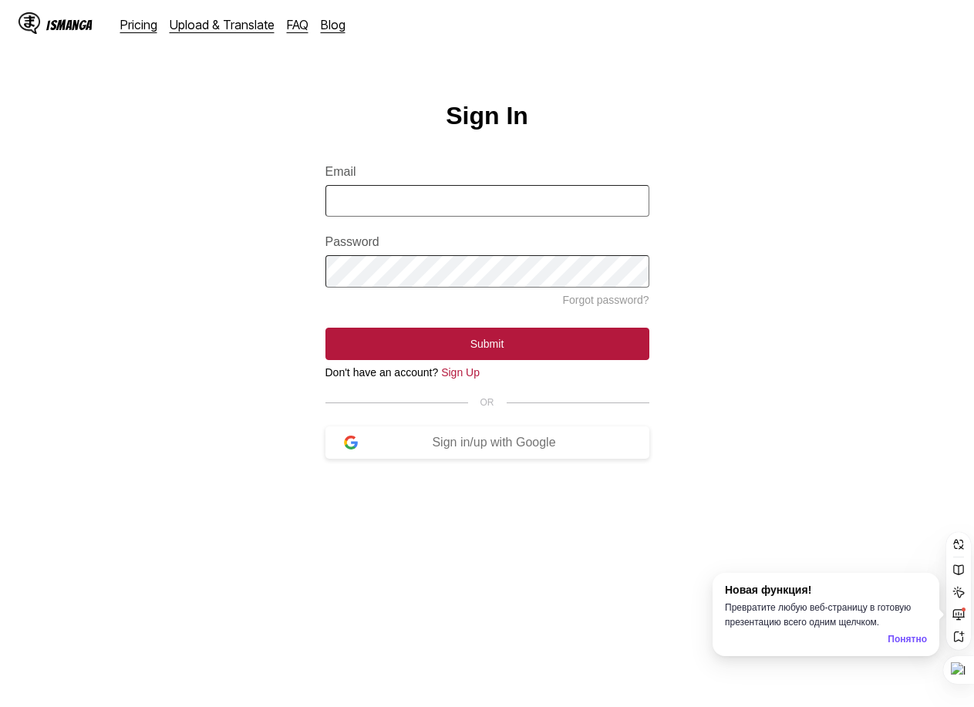
click at [74, 34] on div "IsManga" at bounding box center [56, 24] width 74 height 25
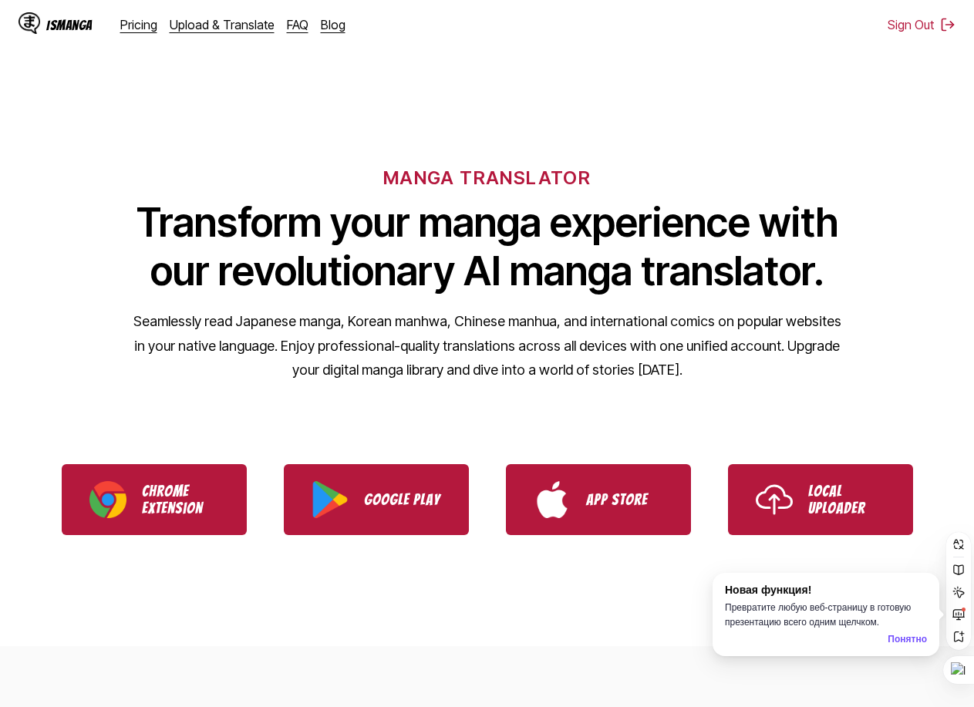
click at [59, 26] on div "IsManga" at bounding box center [69, 25] width 46 height 15
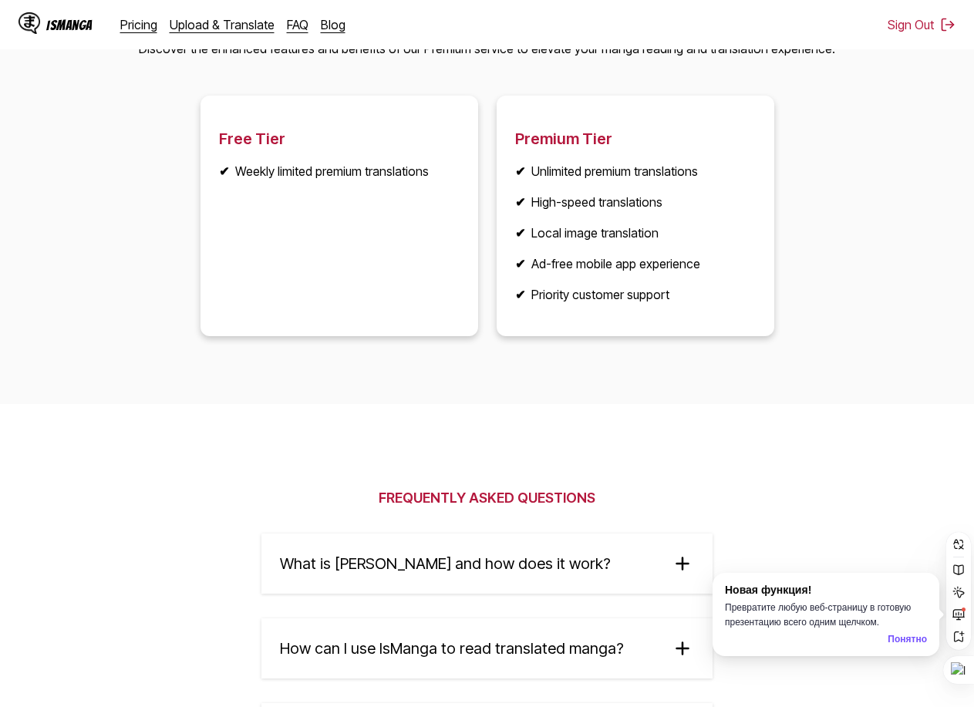
scroll to position [1857, 0]
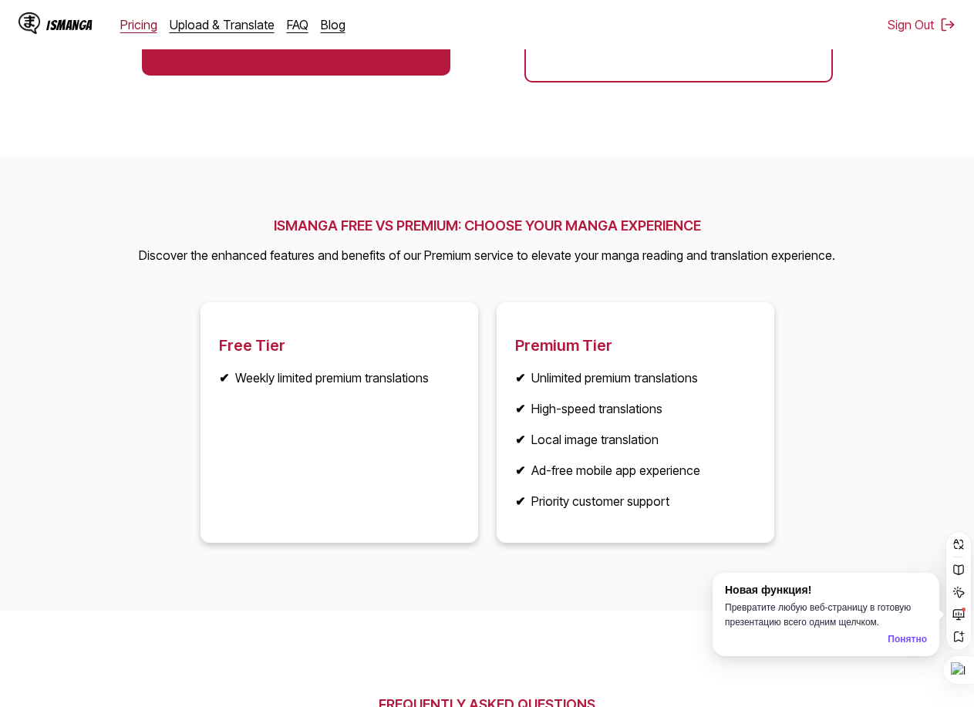
click at [131, 25] on link "Pricing" at bounding box center [138, 24] width 37 height 15
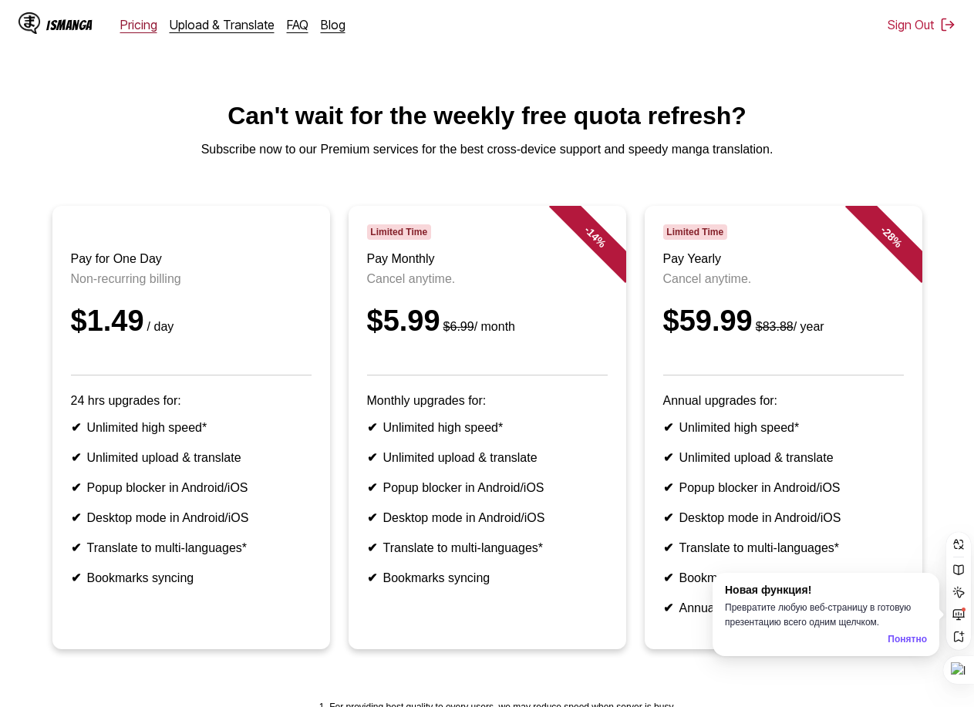
click at [128, 28] on link "Pricing" at bounding box center [138, 24] width 37 height 15
click at [59, 28] on div "IsManga" at bounding box center [69, 25] width 46 height 15
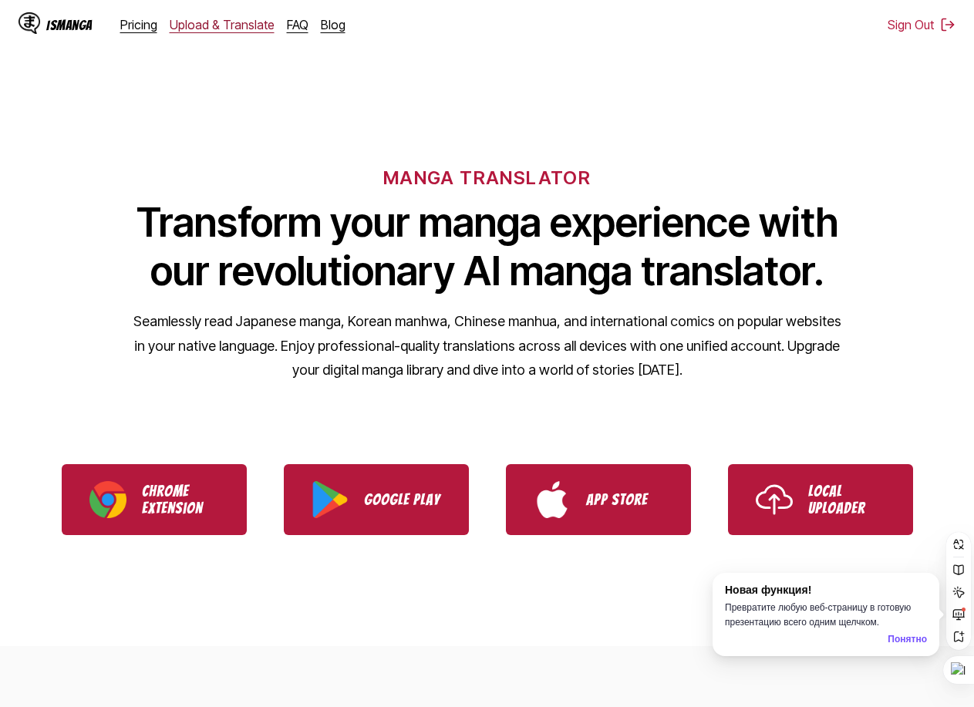
click at [240, 22] on link "Upload & Translate" at bounding box center [222, 24] width 105 height 15
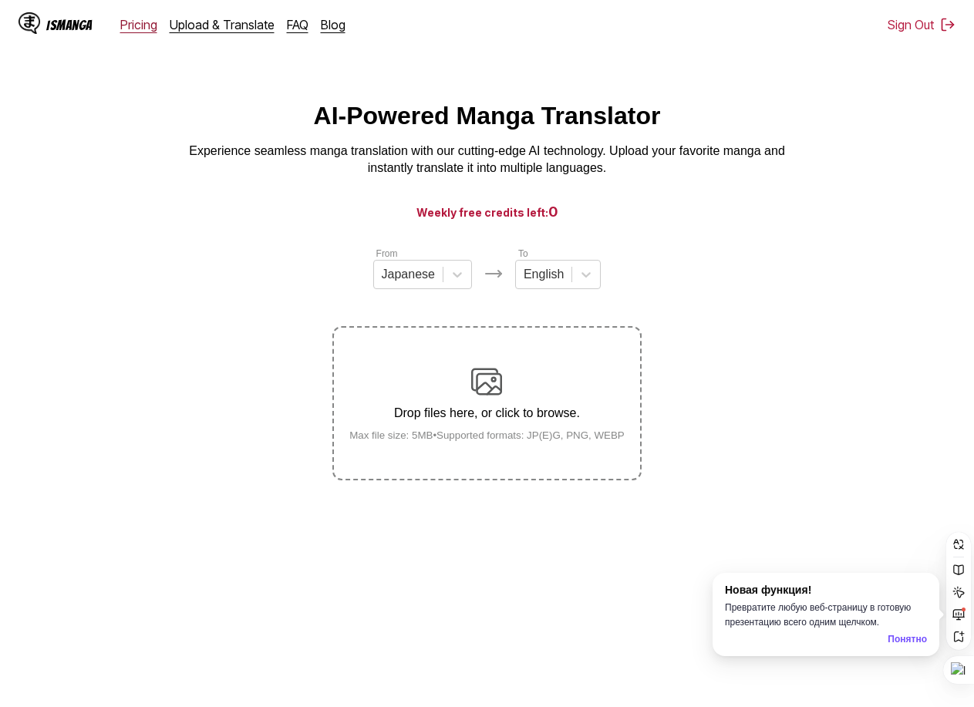
click at [120, 19] on link "Pricing" at bounding box center [138, 24] width 37 height 15
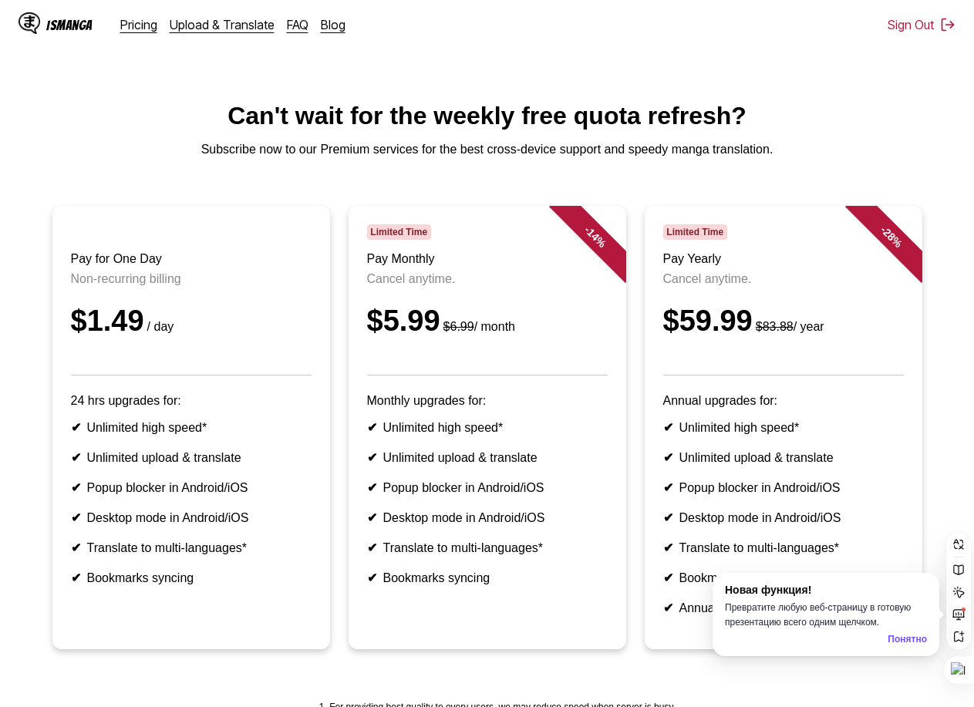
click at [217, 40] on div "IsManga Pricing Upload & Translate FAQ Blog" at bounding box center [188, 24] width 339 height 49
click at [206, 31] on link "Upload & Translate" at bounding box center [222, 24] width 105 height 15
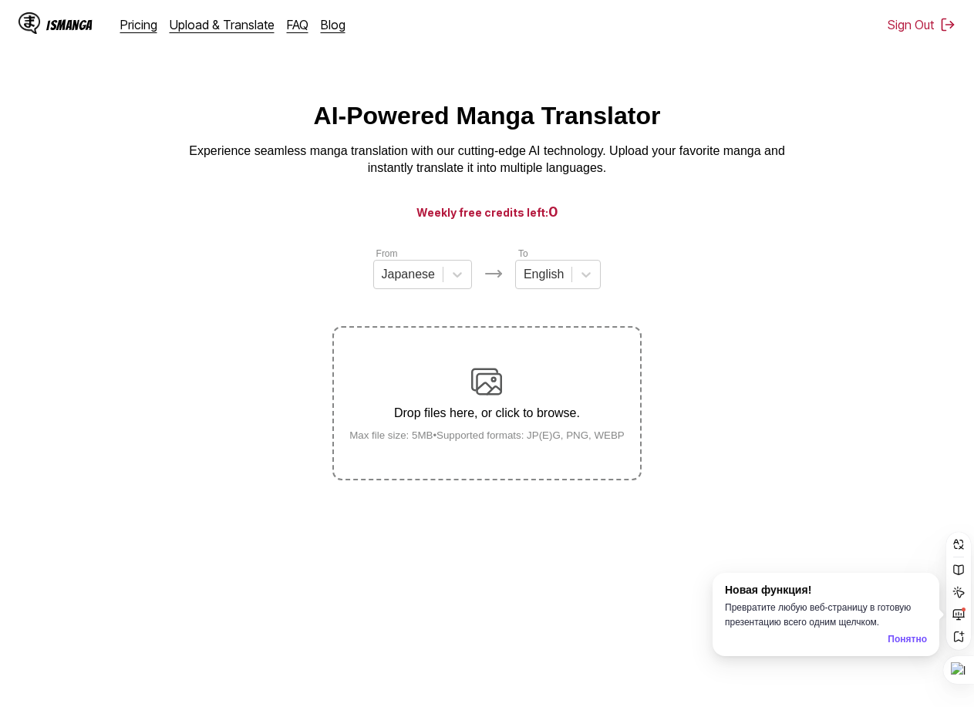
drag, startPoint x: 288, startPoint y: 8, endPoint x: 278, endPoint y: 11, distance: 9.5
click at [285, 8] on div "IsManga Pricing Upload & Translate FAQ Blog" at bounding box center [188, 24] width 339 height 49
click at [277, 28] on div "Pricing Upload & Translate FAQ Blog" at bounding box center [238, 24] width 237 height 15
click at [291, 27] on link "FAQ" at bounding box center [298, 24] width 22 height 15
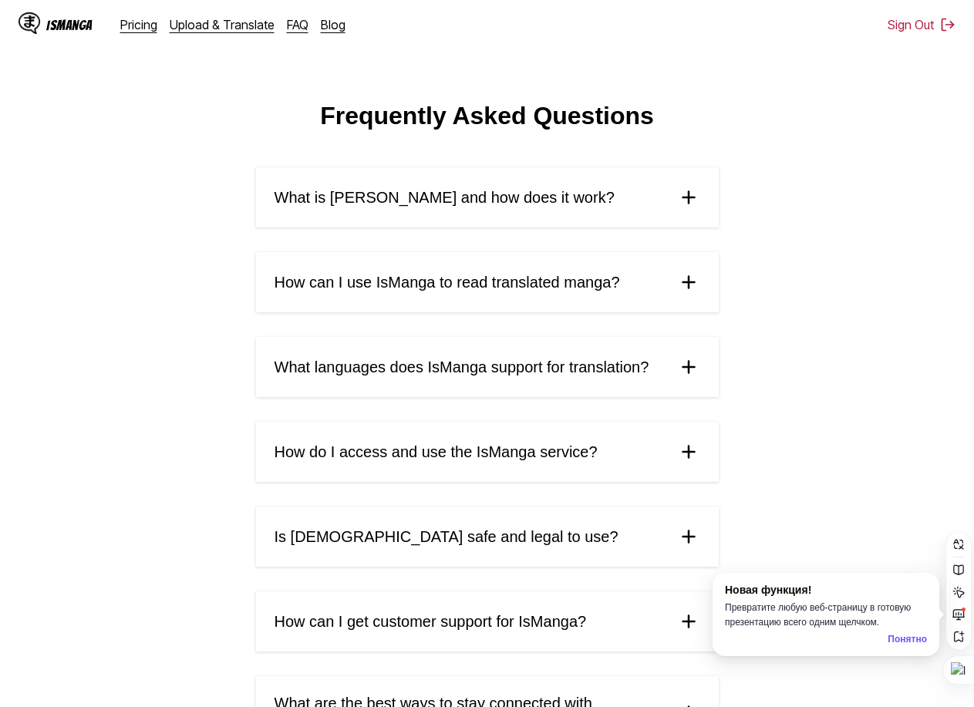
click at [306, 34] on div "IsManga Pricing Upload & Translate FAQ Blog" at bounding box center [188, 24] width 339 height 49
click at [328, 27] on link "Blog" at bounding box center [333, 24] width 25 height 15
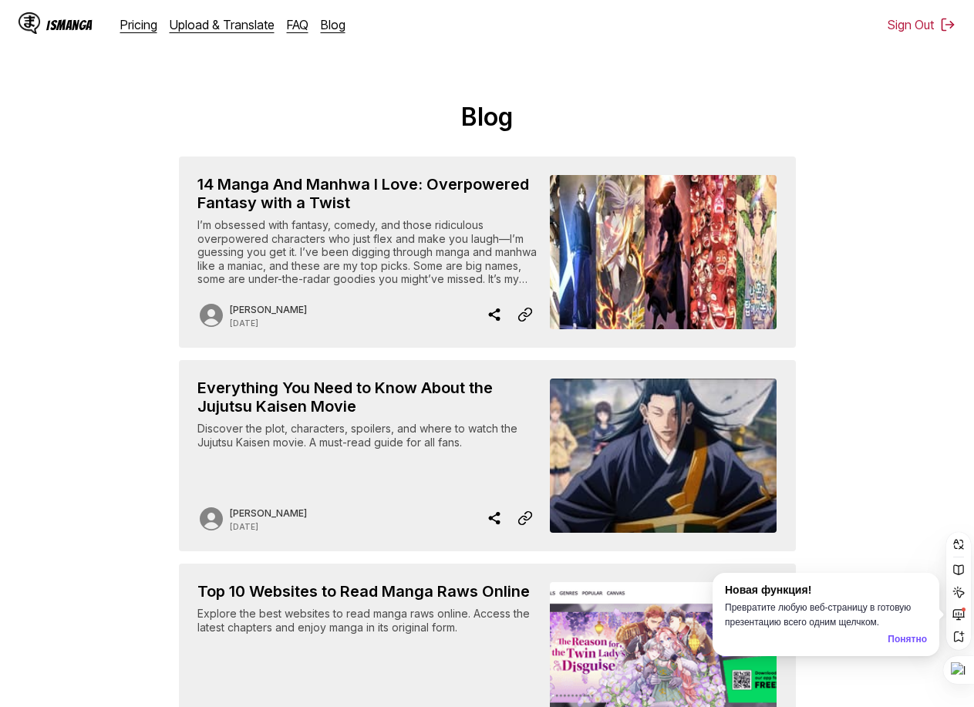
click at [65, 29] on div "IsManga" at bounding box center [69, 25] width 46 height 15
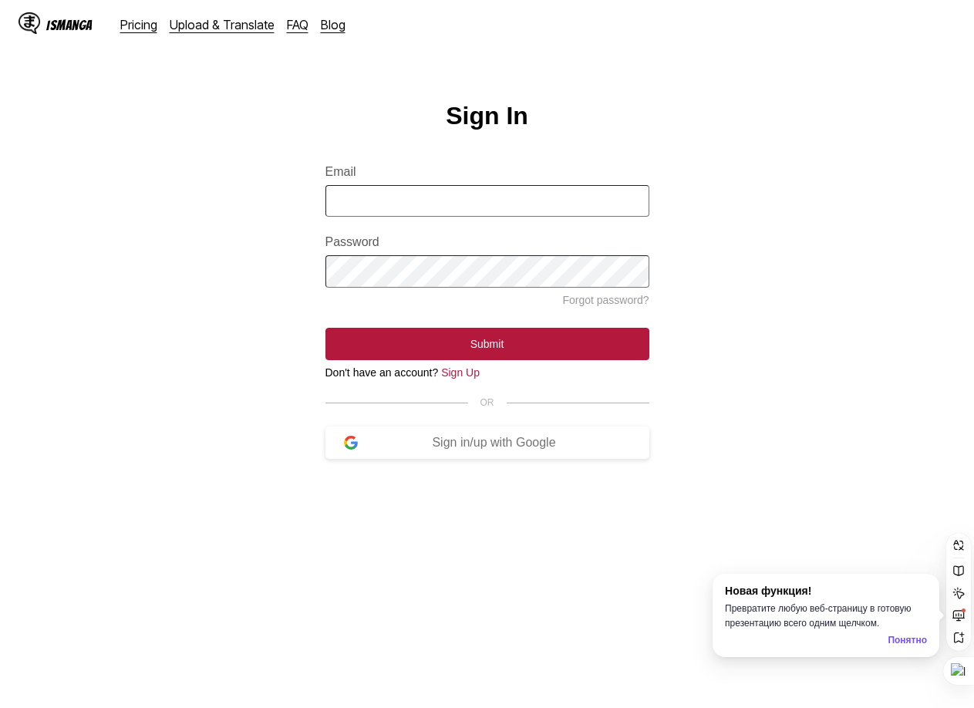
click at [474, 213] on input "Email" at bounding box center [487, 201] width 324 height 32
type input "**********"
drag, startPoint x: 900, startPoint y: 1, endPoint x: 429, endPoint y: 264, distance: 539.8
click at [437, 244] on label "Password" at bounding box center [487, 242] width 324 height 14
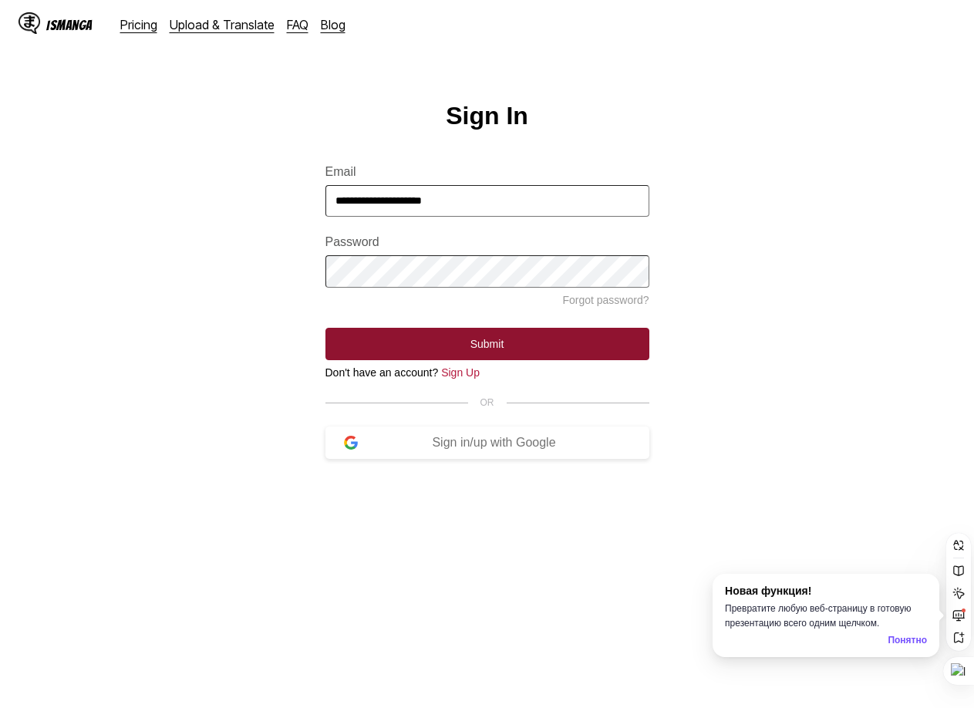
click at [449, 360] on button "Submit" at bounding box center [487, 344] width 324 height 32
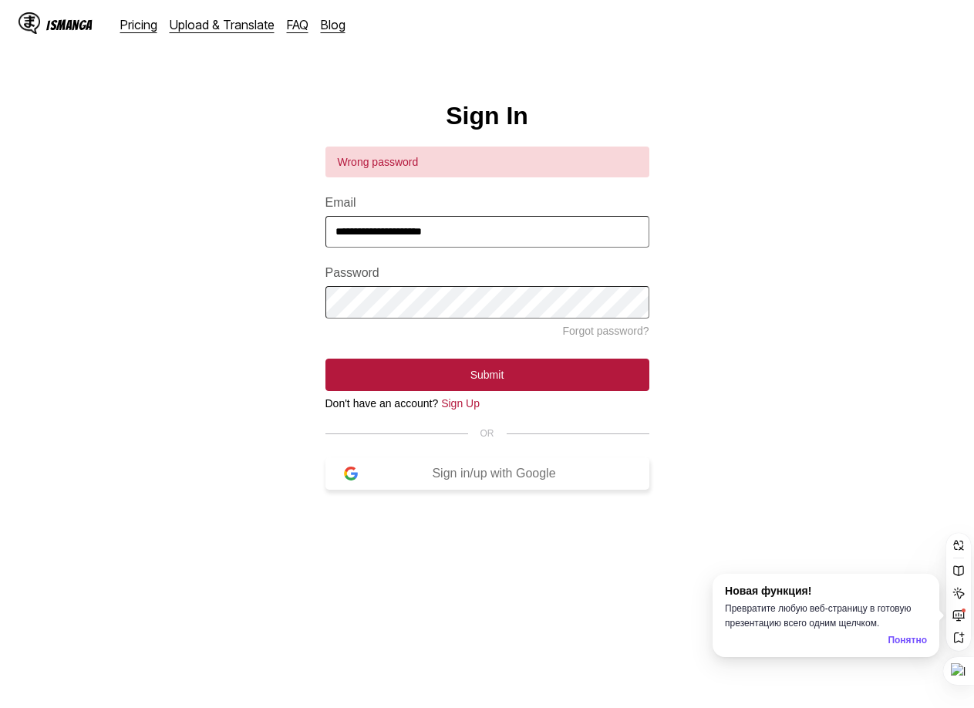
click at [461, 480] on div "Sign in/up with Google" at bounding box center [494, 473] width 273 height 14
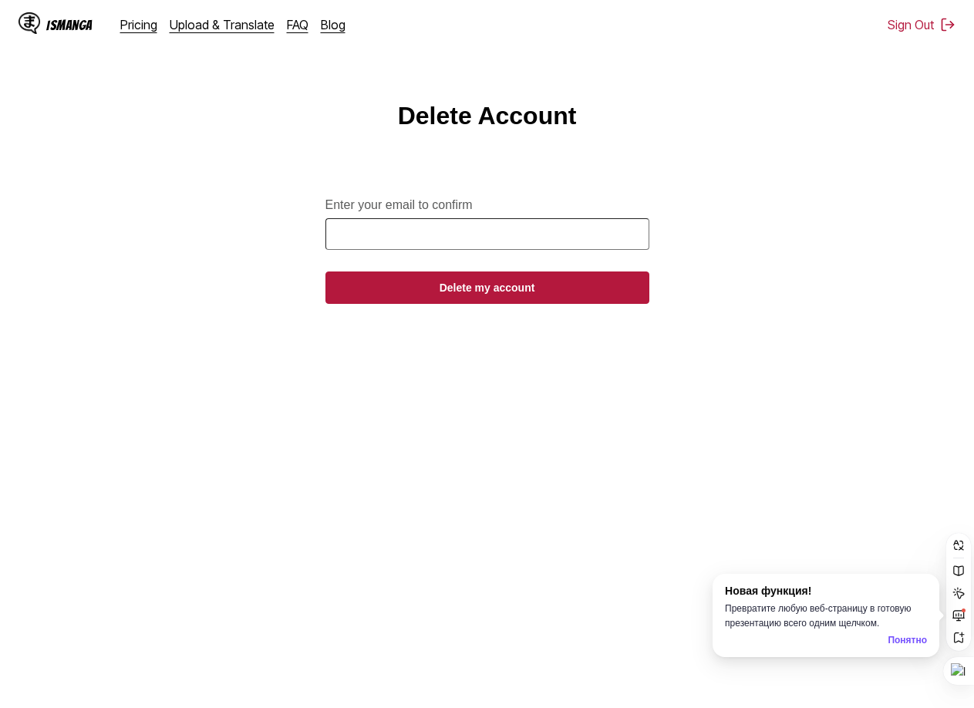
click at [428, 261] on form "Enter your email to confirm Delete my account" at bounding box center [487, 242] width 324 height 124
click at [439, 240] on input "Enter your email to confirm" at bounding box center [487, 234] width 324 height 32
type input "**********"
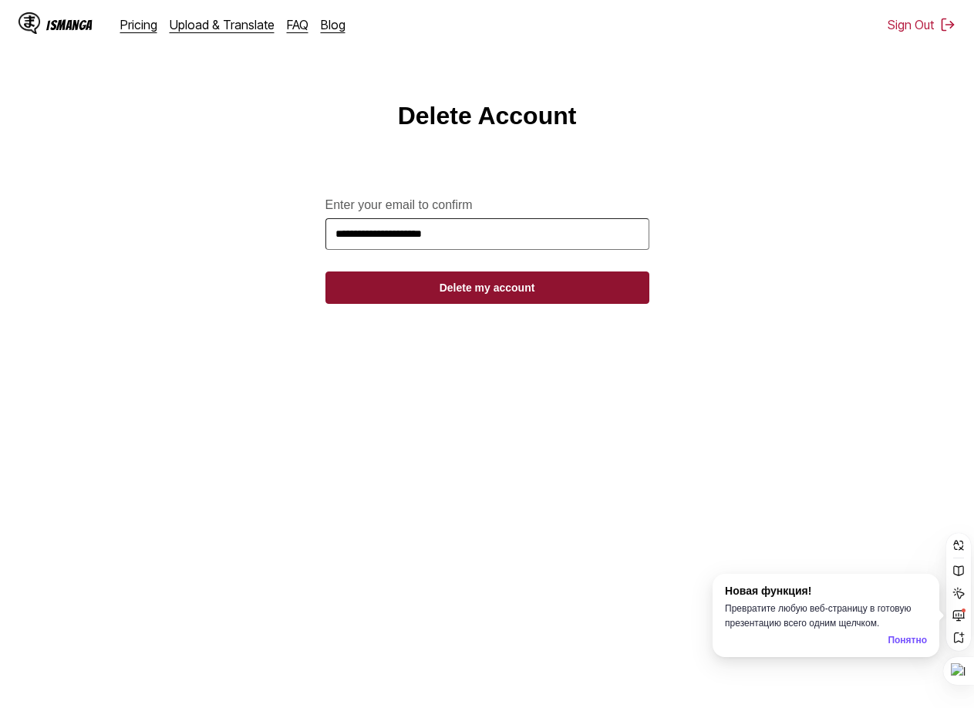
click at [448, 295] on button "Delete my account" at bounding box center [487, 287] width 324 height 32
